Goal: Obtain resource: Download file/media

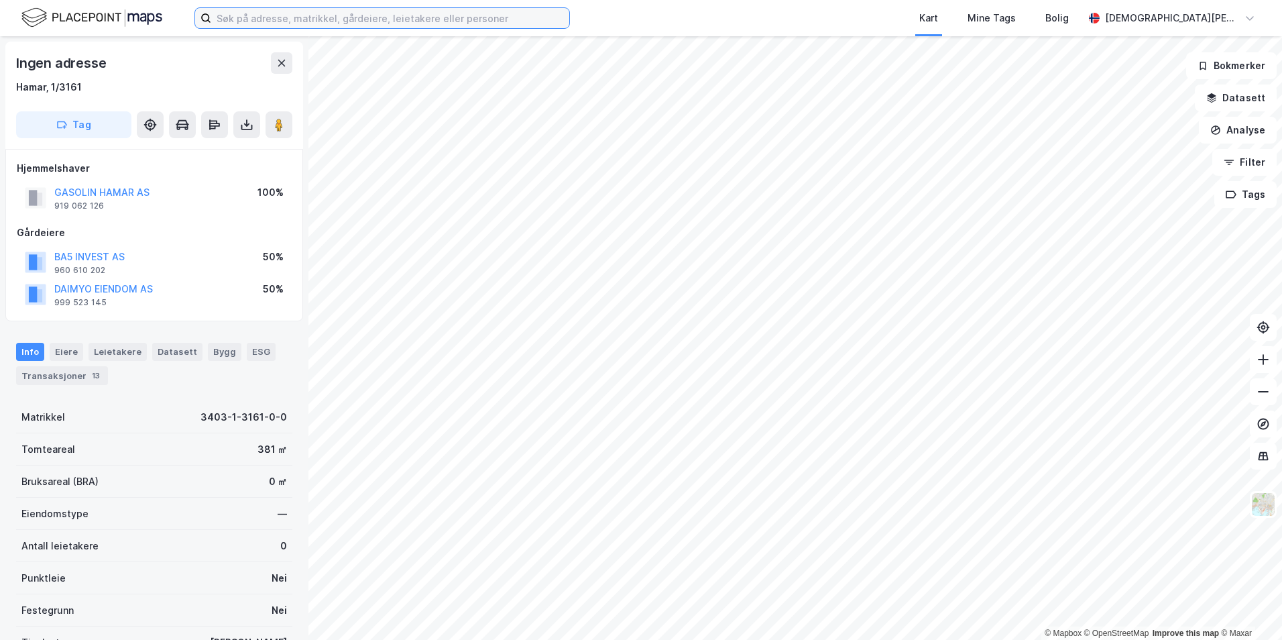
click at [323, 20] on input at bounding box center [390, 18] width 358 height 20
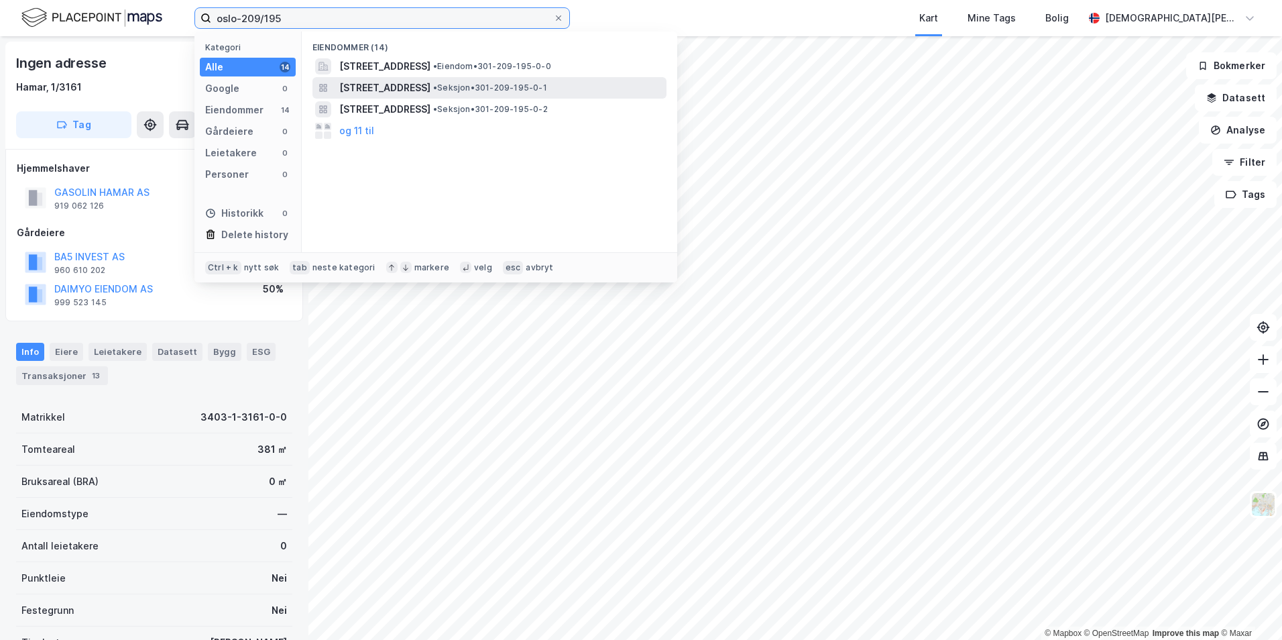
type input "oslo-209/195"
click at [547, 85] on span "• Seksjon • 301-209-195-0-1" at bounding box center [490, 87] width 114 height 11
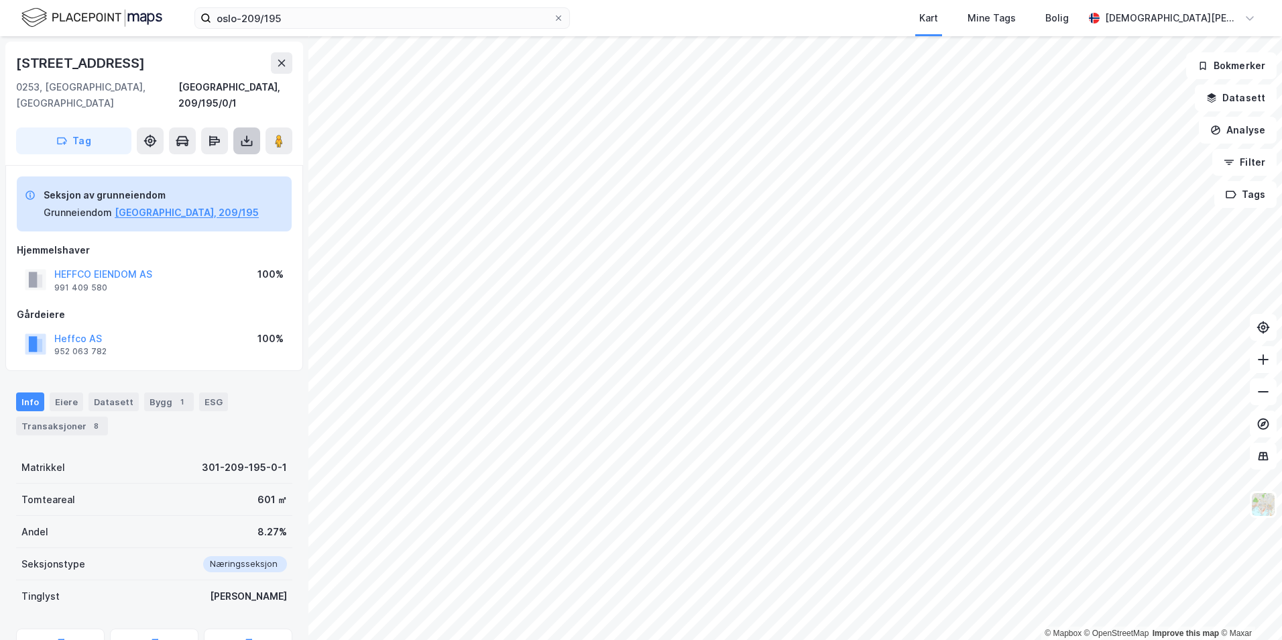
click at [249, 134] on icon at bounding box center [246, 140] width 13 height 13
click at [228, 157] on div "Last ned grunnbok" at bounding box center [188, 167] width 143 height 21
